Goal: Find specific page/section: Find specific page/section

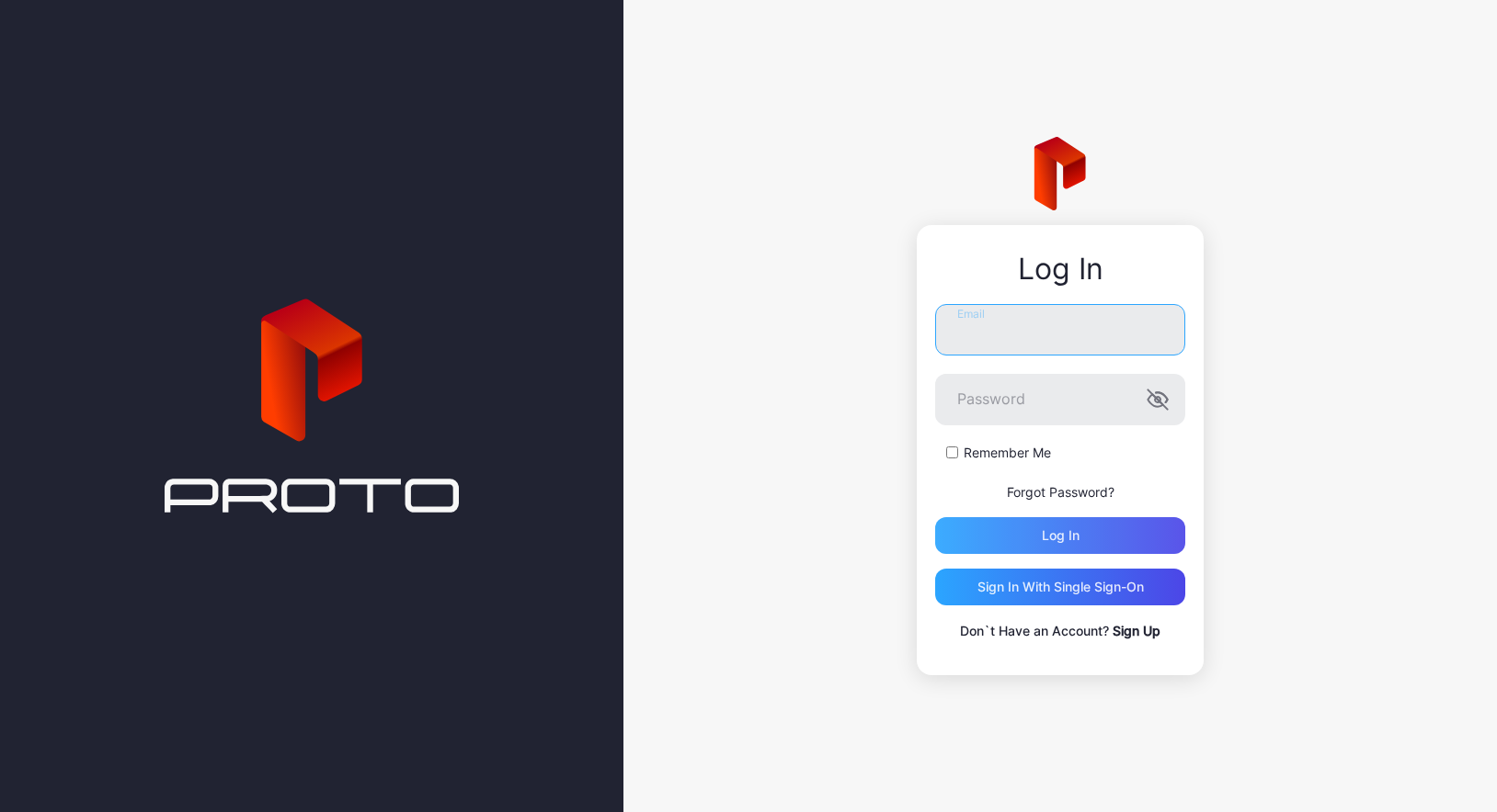
type input "**********"
click at [1047, 541] on div "Log in" at bounding box center [1061, 535] width 37 height 15
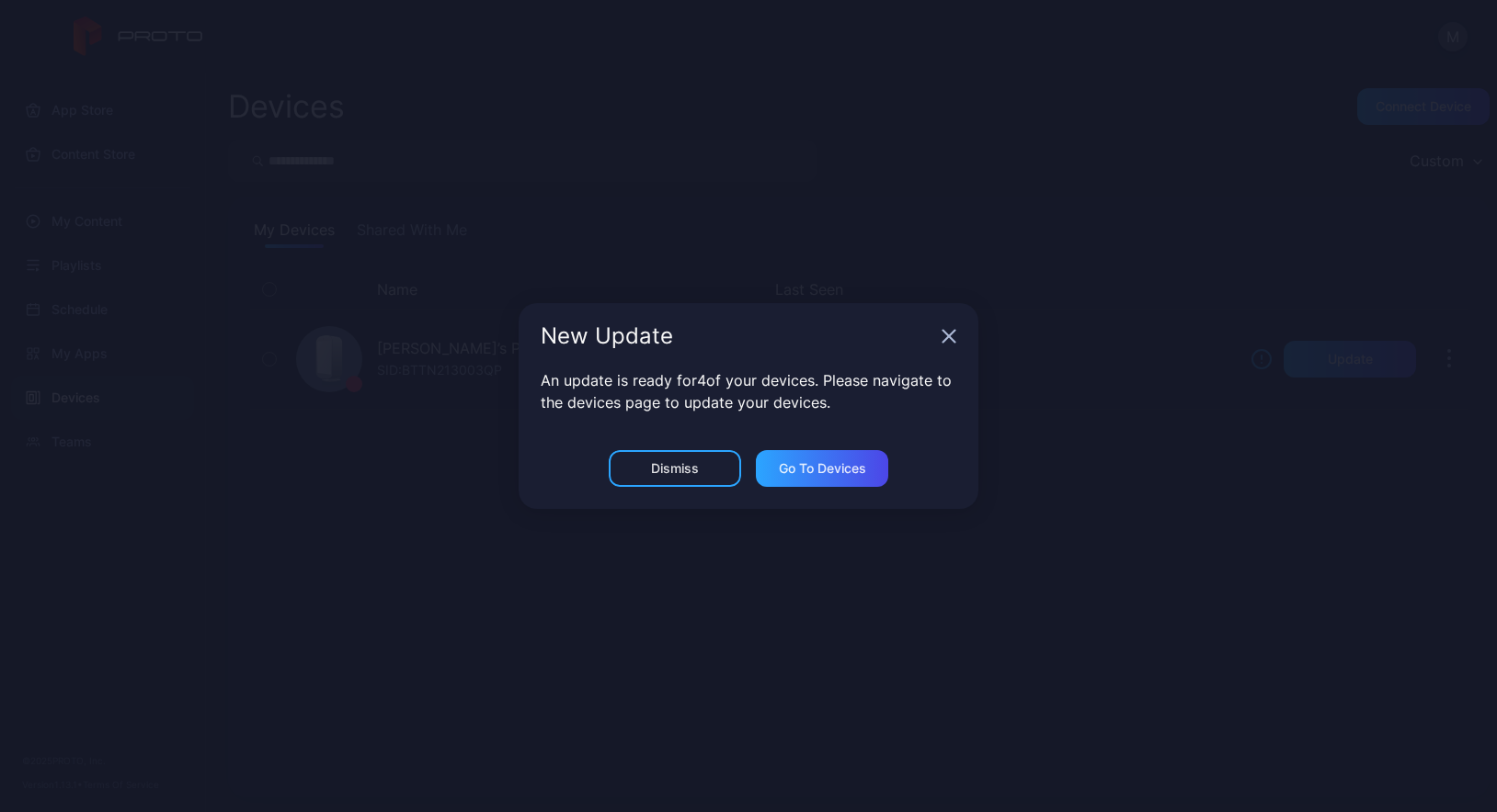
click at [953, 342] on icon "button" at bounding box center [949, 337] width 12 height 12
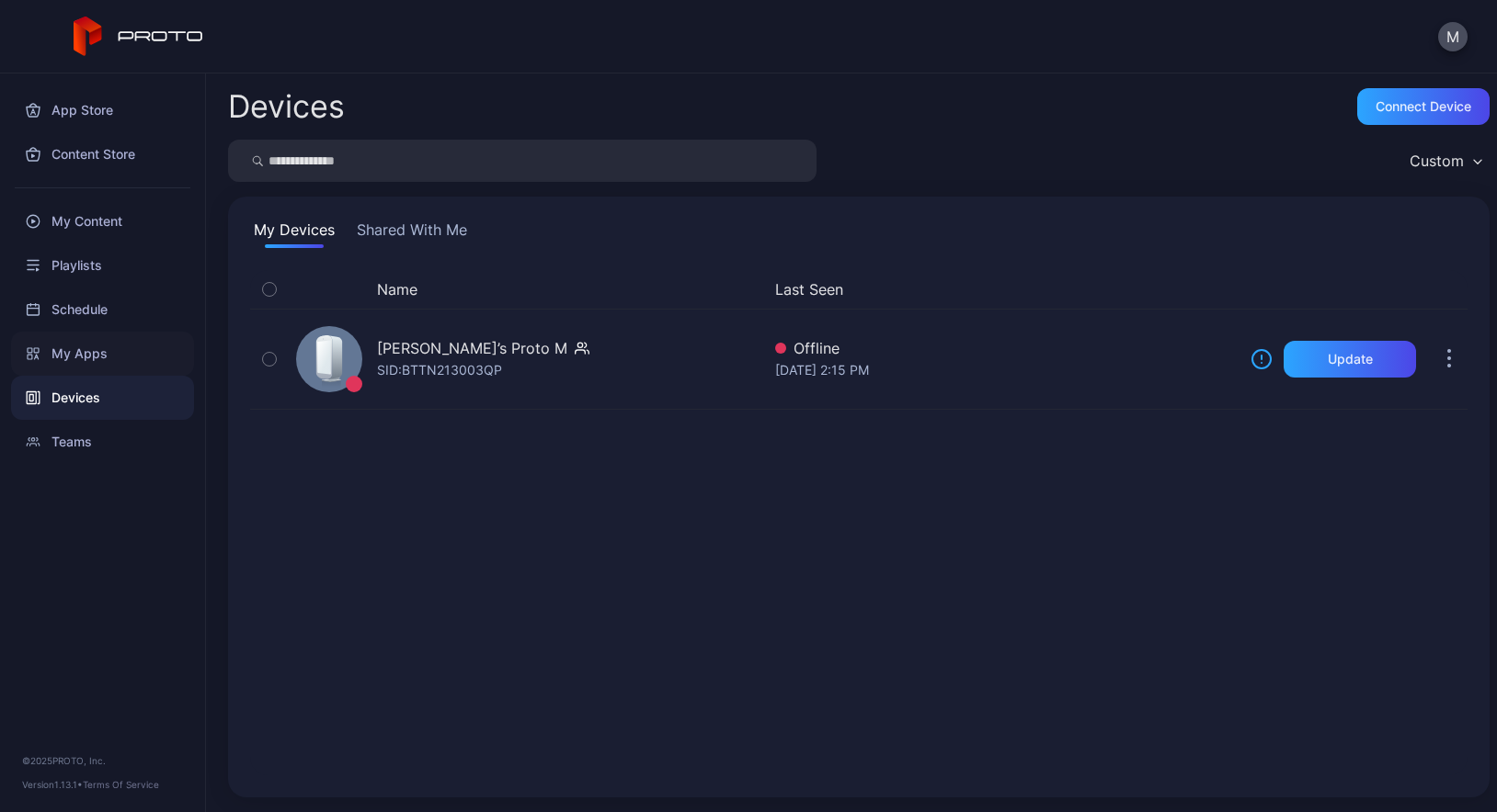
click at [83, 357] on div "My Apps" at bounding box center [102, 353] width 183 height 44
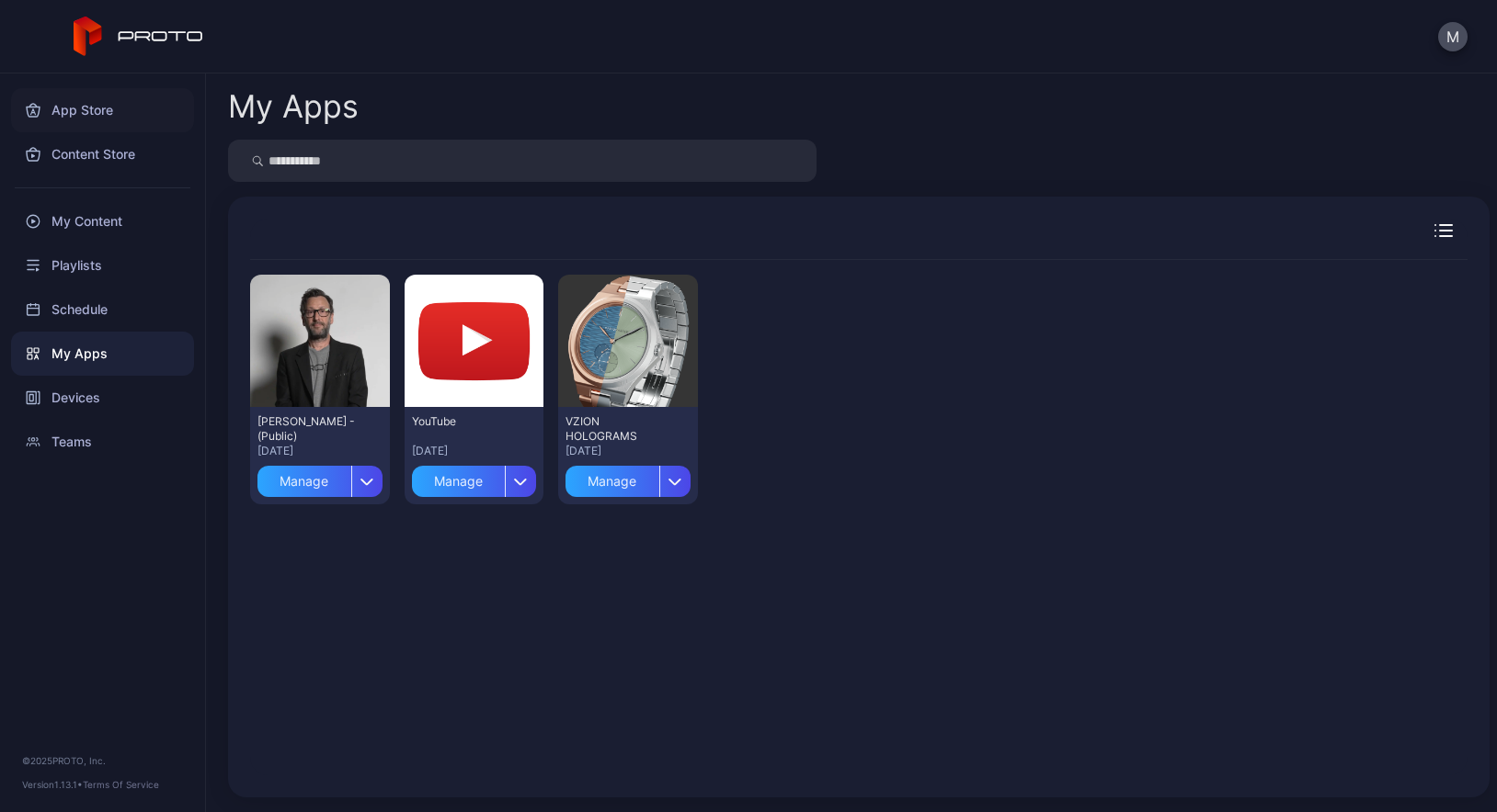
click at [93, 129] on div "App Store" at bounding box center [102, 110] width 183 height 44
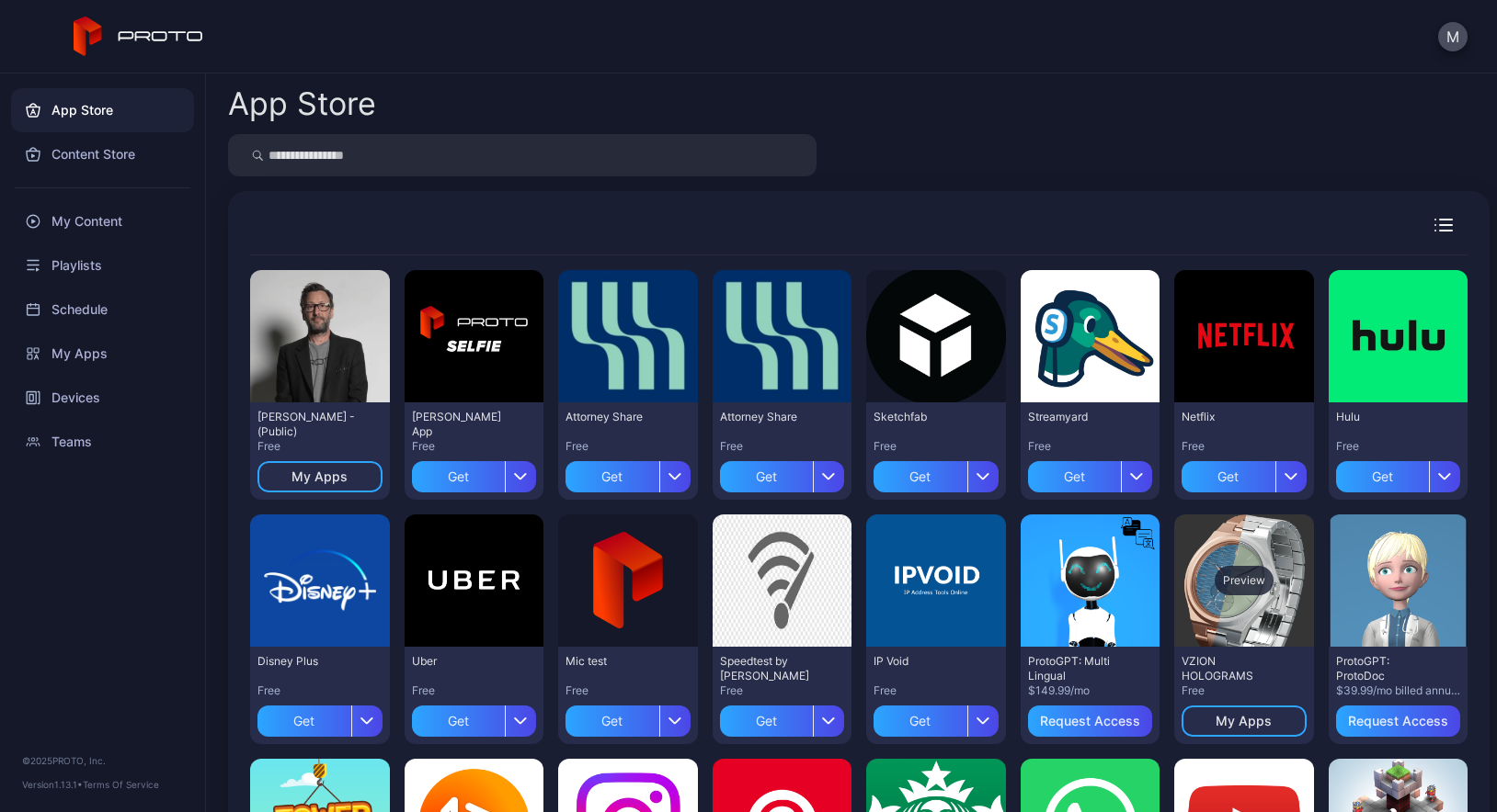
click at [1215, 578] on div "Preview" at bounding box center [1245, 581] width 59 height 29
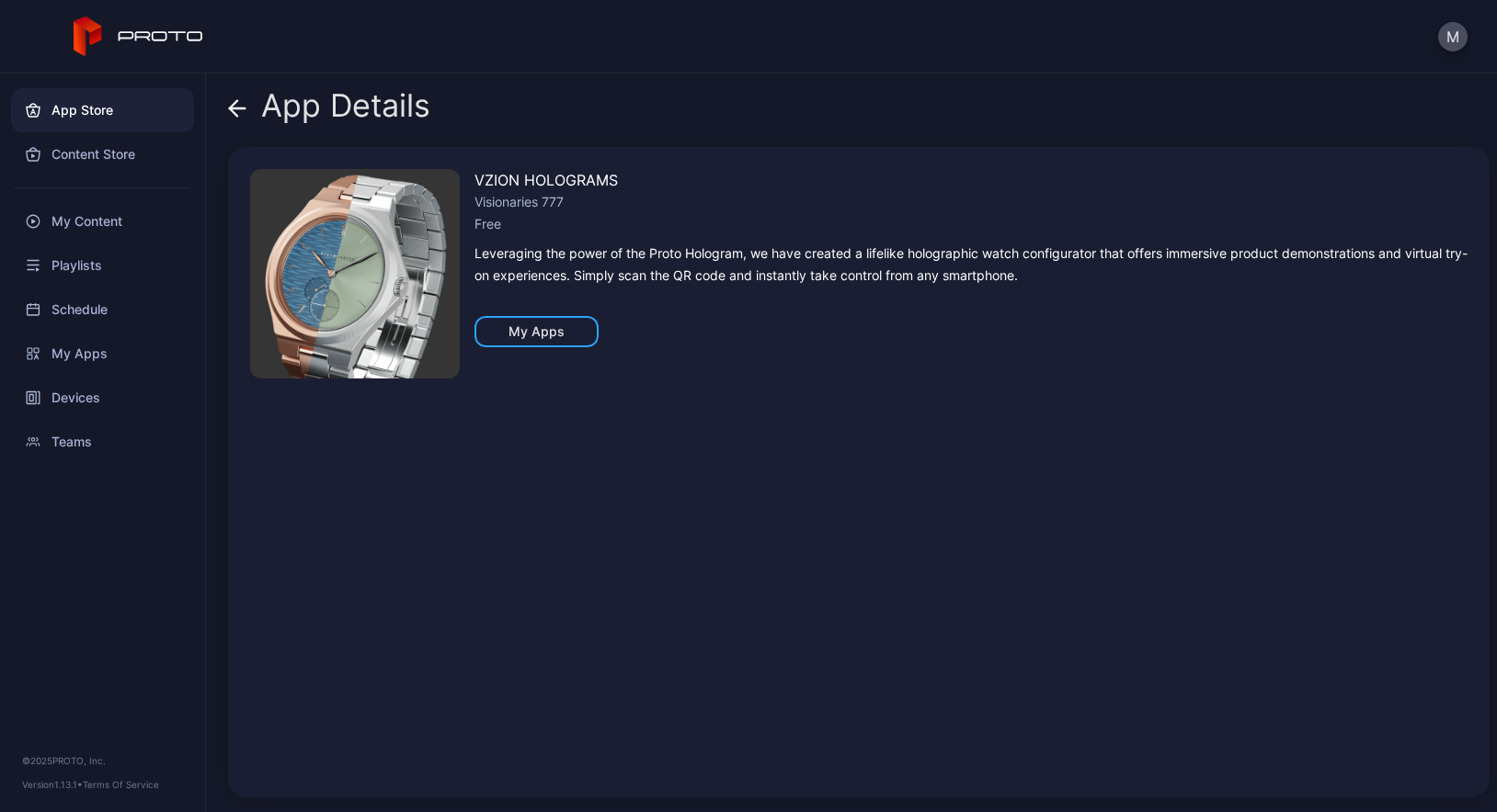
click at [242, 114] on icon at bounding box center [237, 108] width 19 height 19
